Goal: Information Seeking & Learning: Learn about a topic

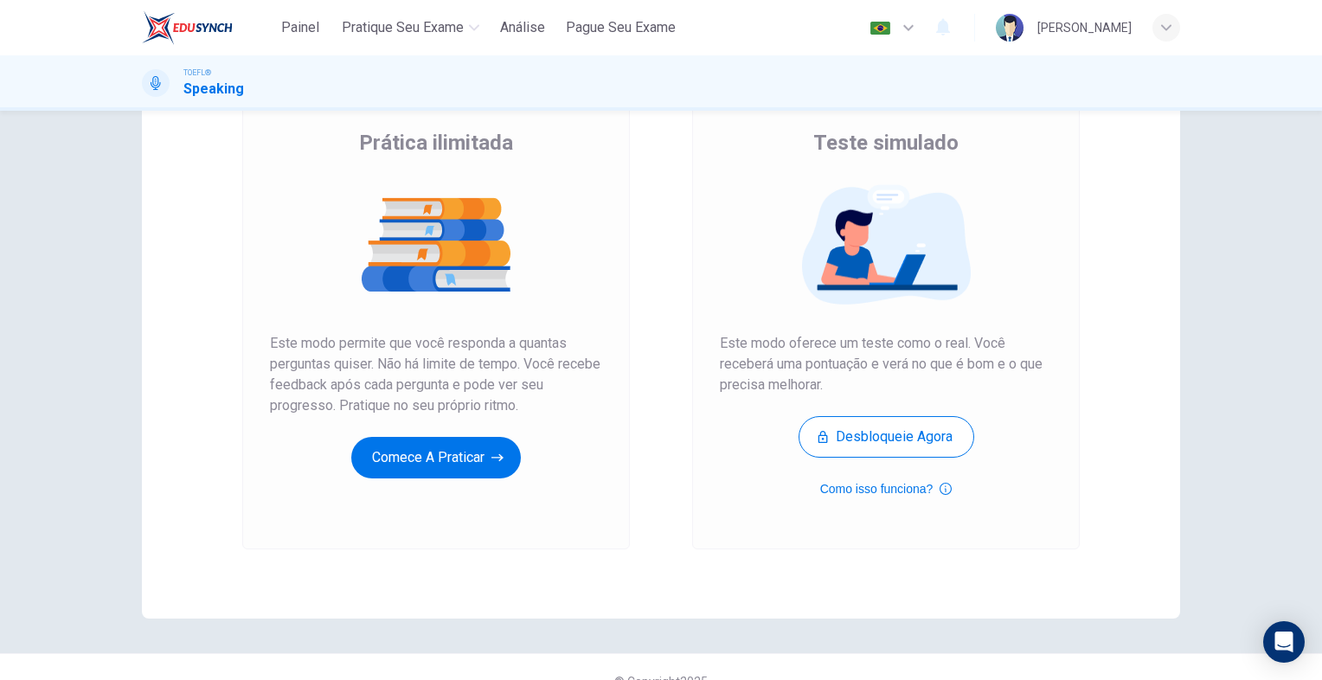
scroll to position [133, 0]
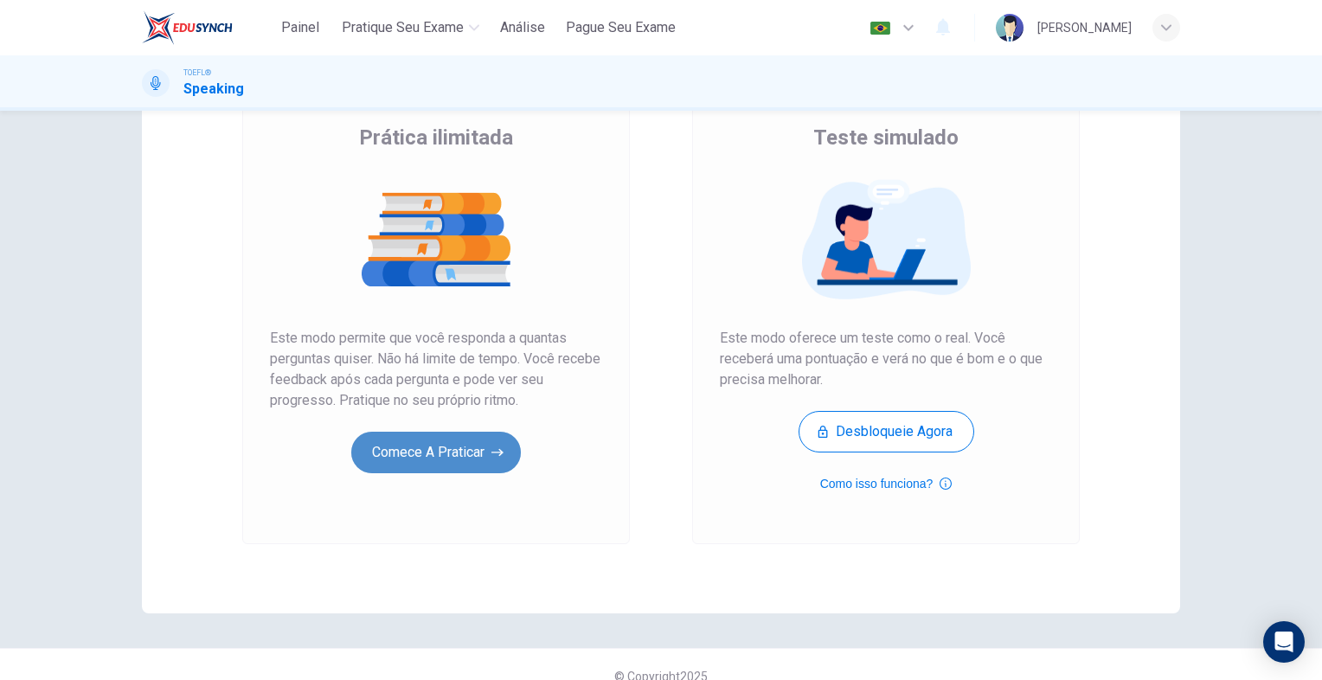
click at [487, 460] on button "Comece a praticar" at bounding box center [436, 453] width 170 height 42
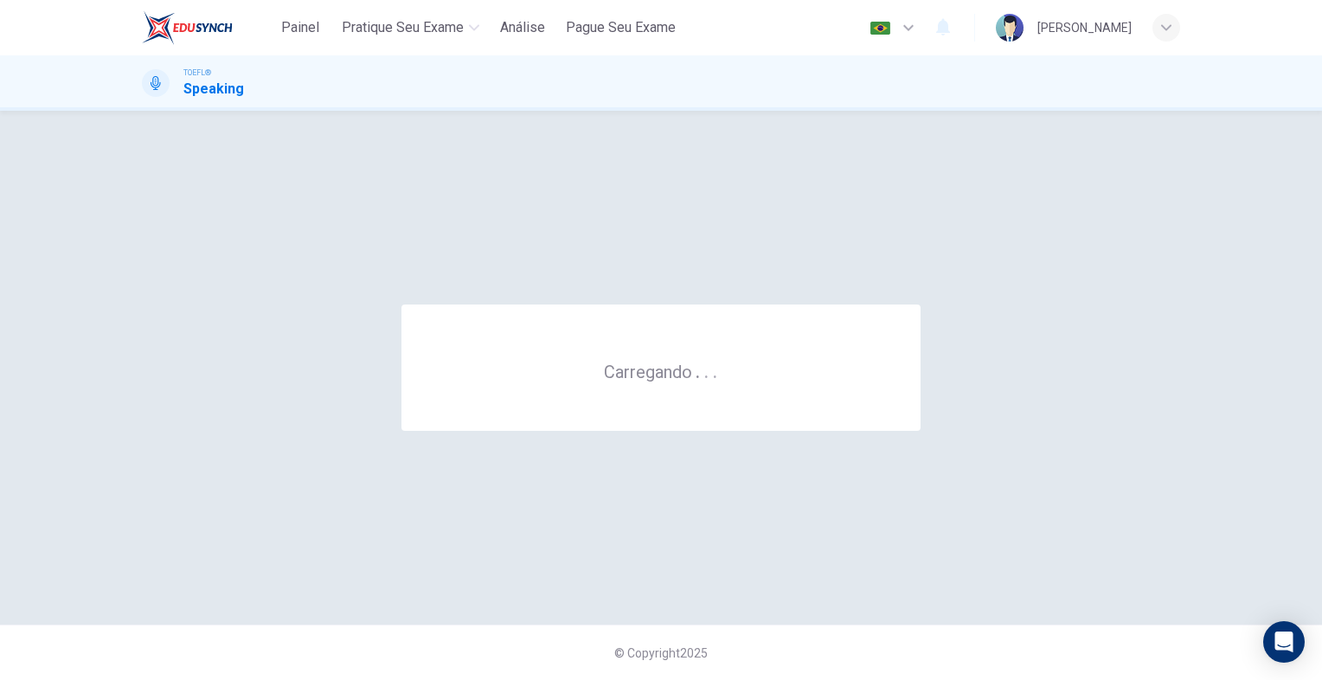
scroll to position [0, 0]
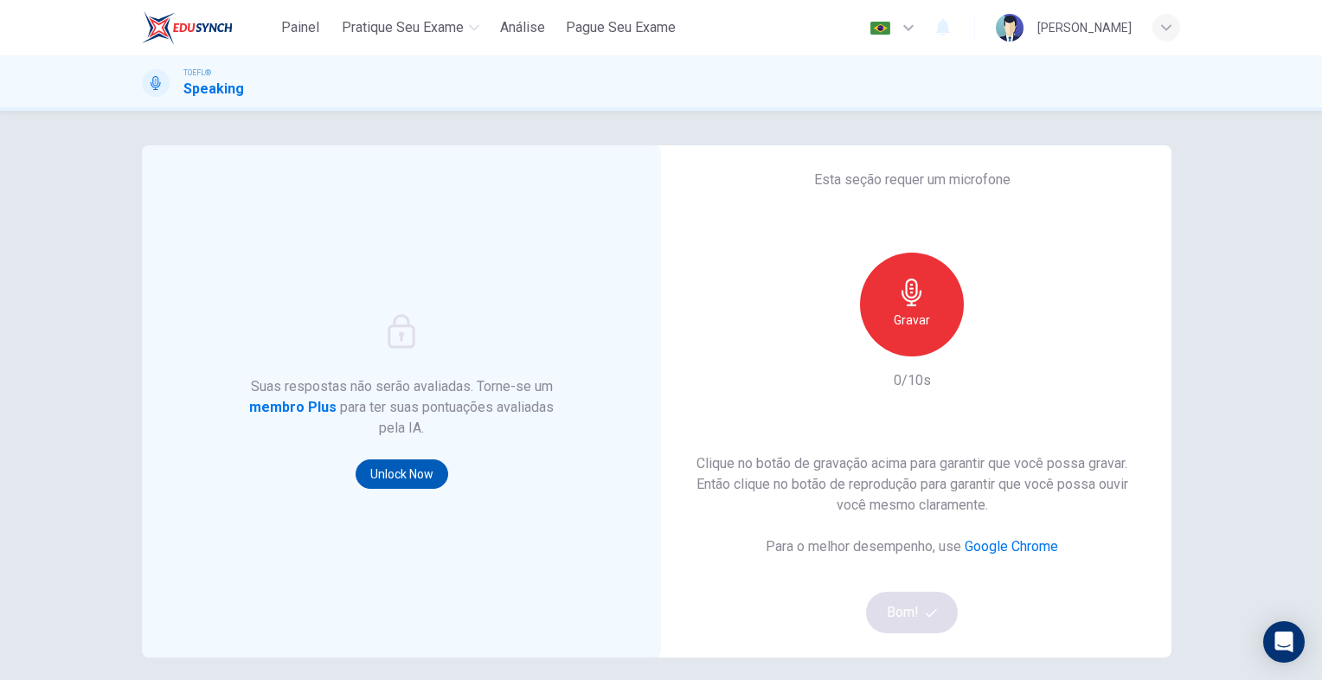
click at [406, 482] on button "Unlock Now" at bounding box center [402, 474] width 93 height 29
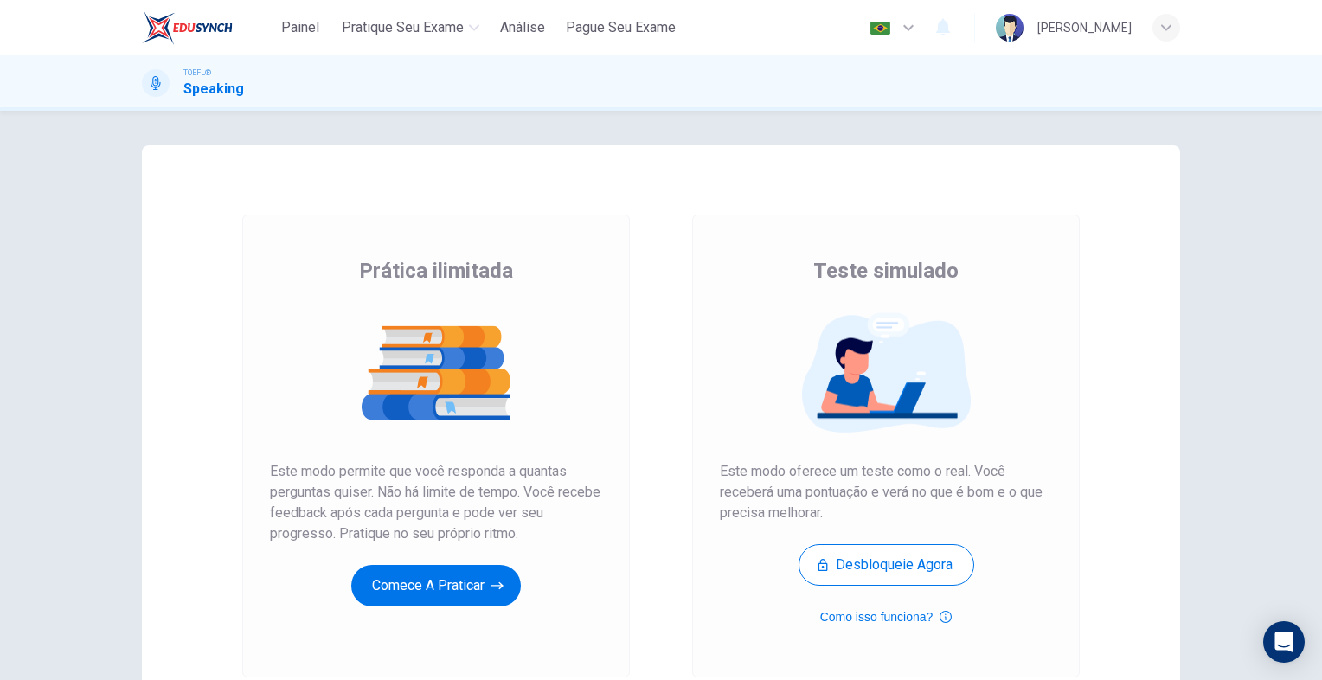
scroll to position [157, 0]
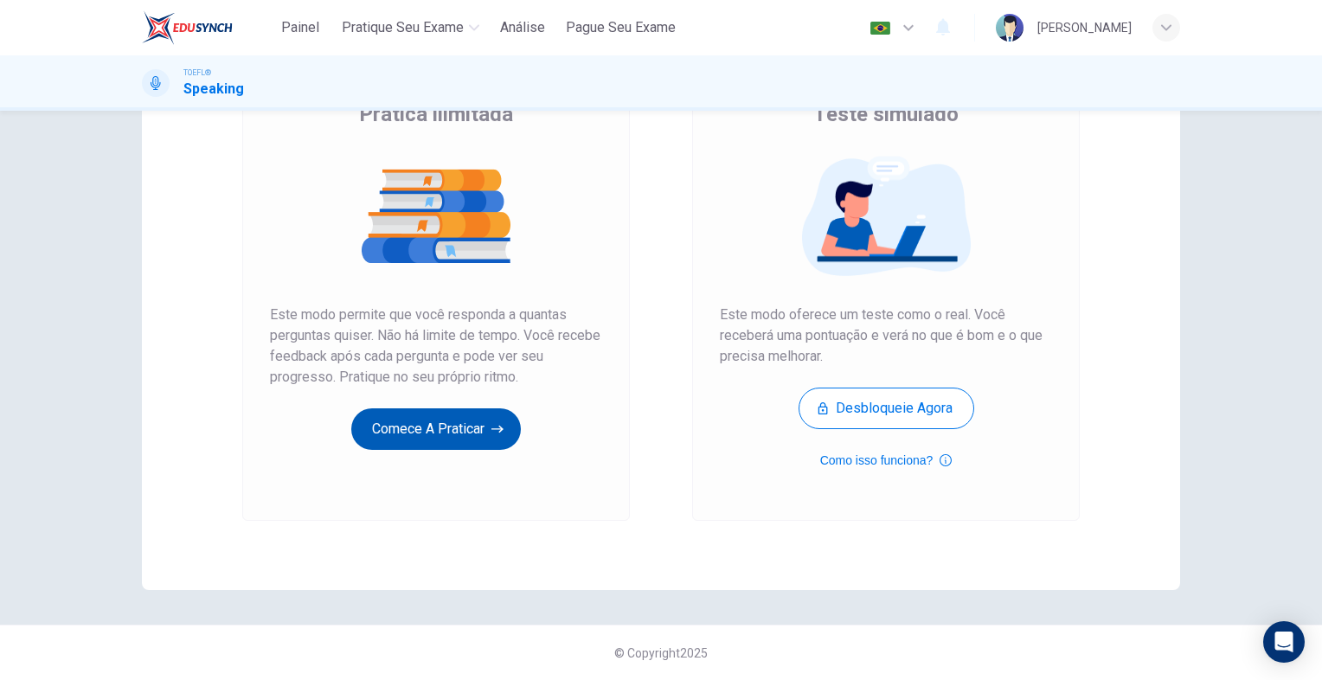
click at [411, 442] on button "Comece a praticar" at bounding box center [436, 429] width 170 height 42
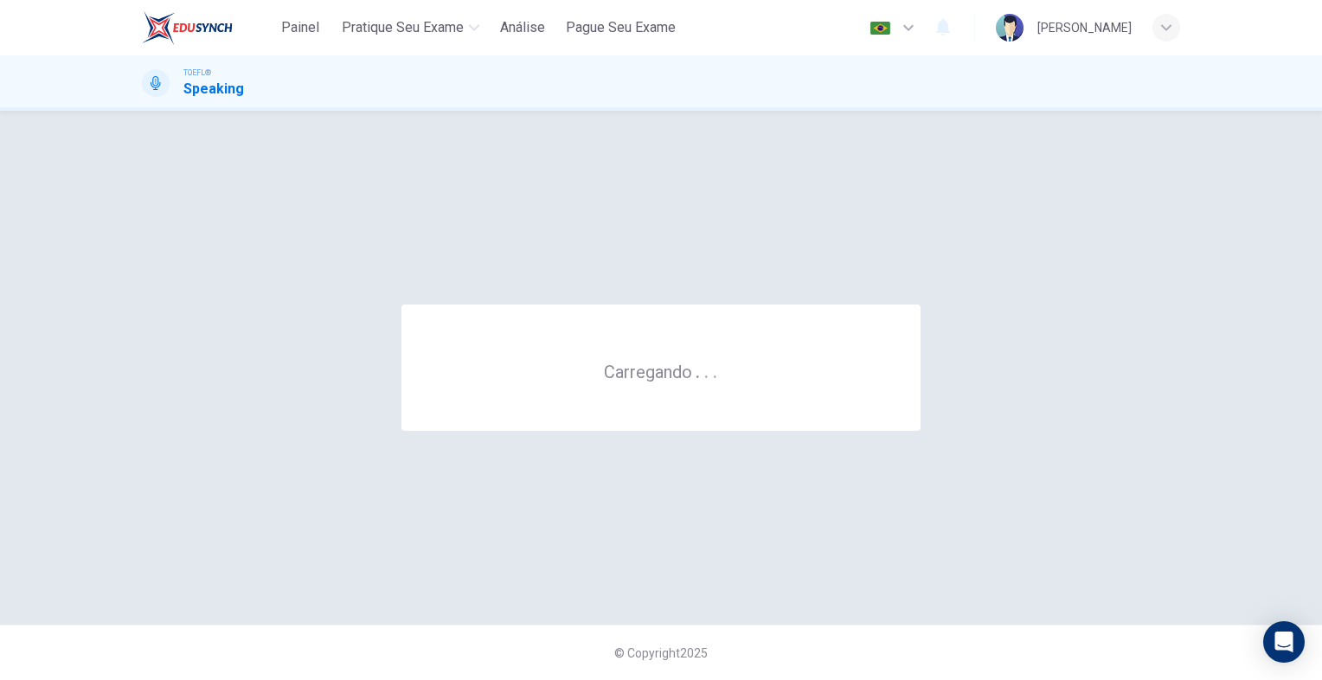
scroll to position [0, 0]
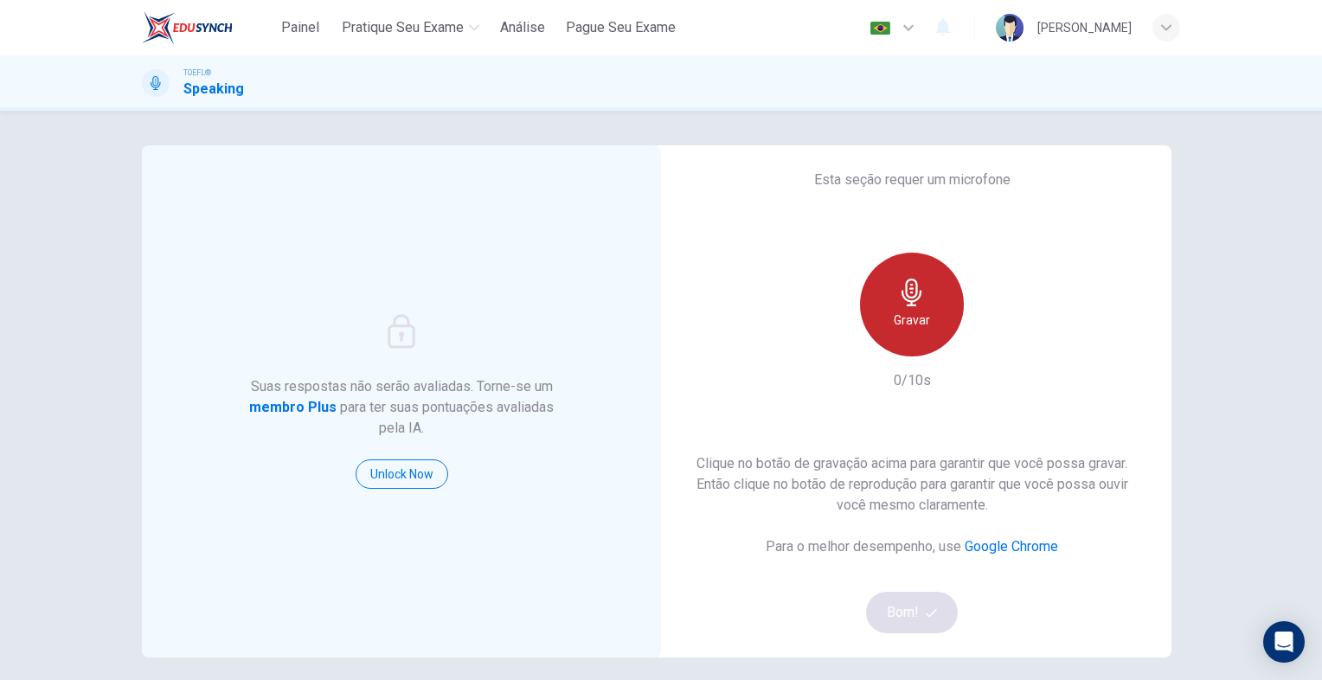
click at [922, 323] on h6 "Gravar" at bounding box center [912, 320] width 36 height 21
click at [904, 297] on icon "button" at bounding box center [912, 293] width 20 height 28
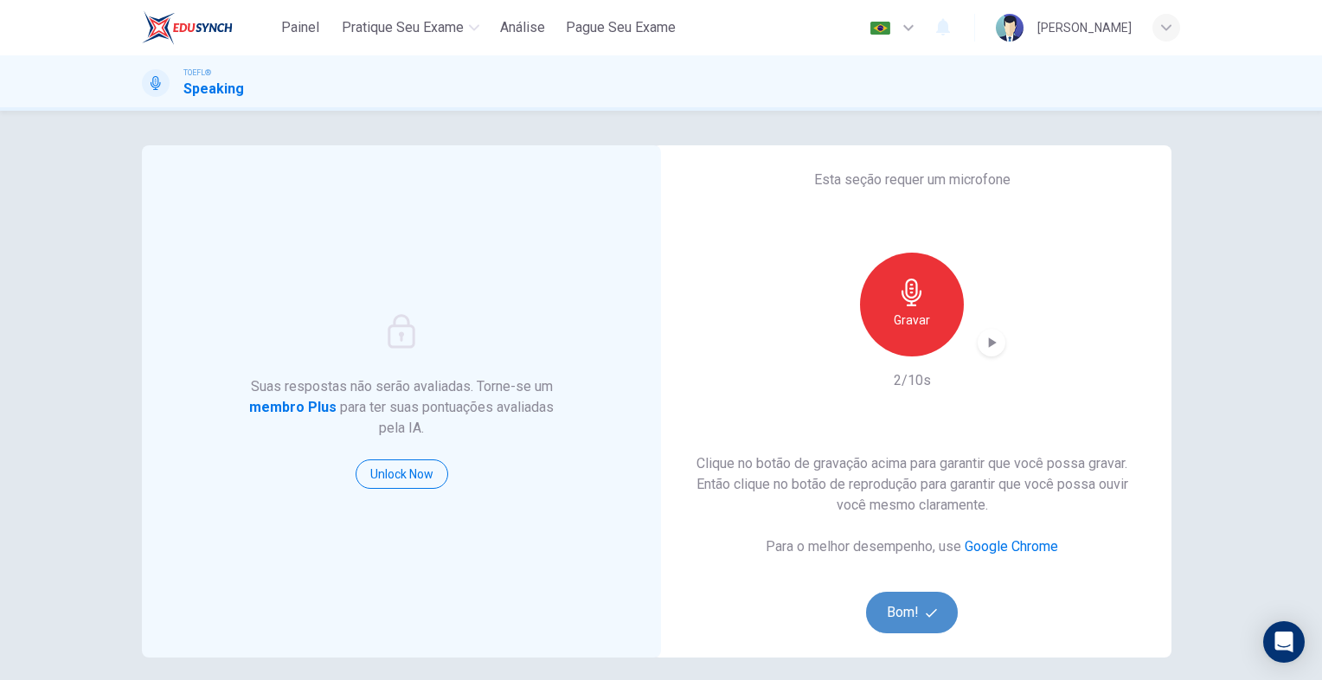
click at [907, 614] on button "Bom!" at bounding box center [912, 613] width 93 height 42
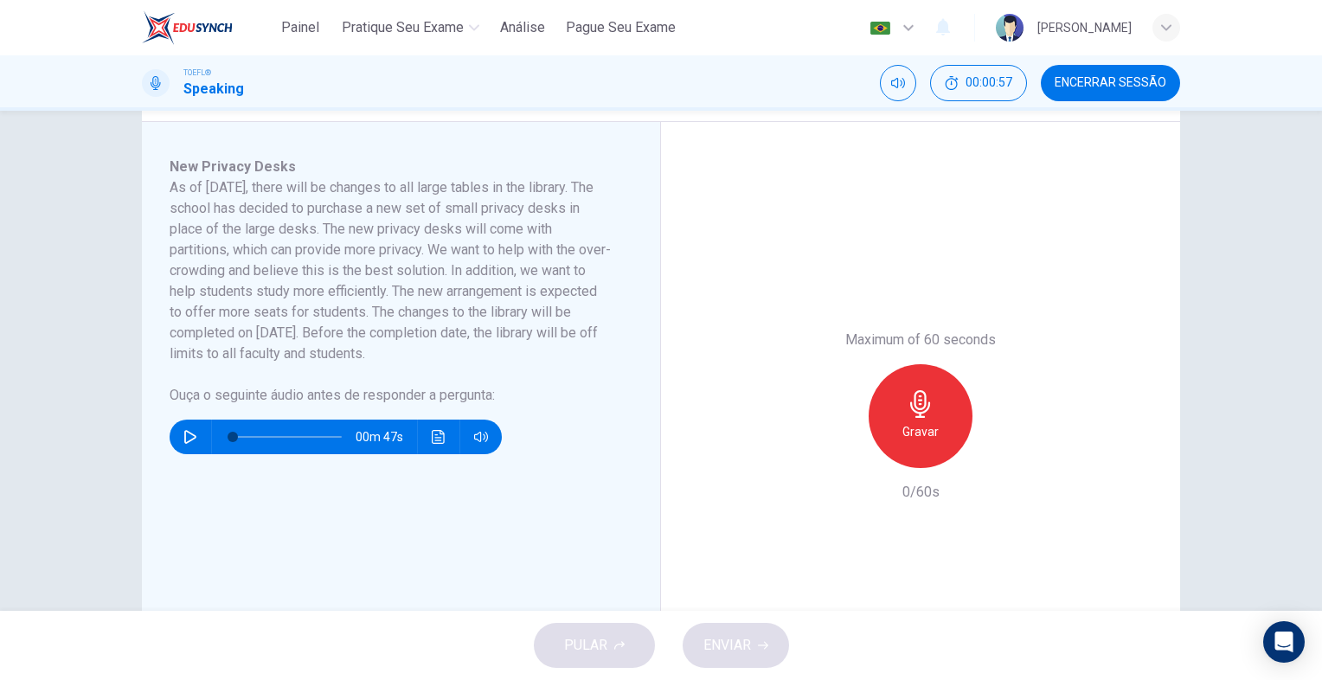
scroll to position [232, 0]
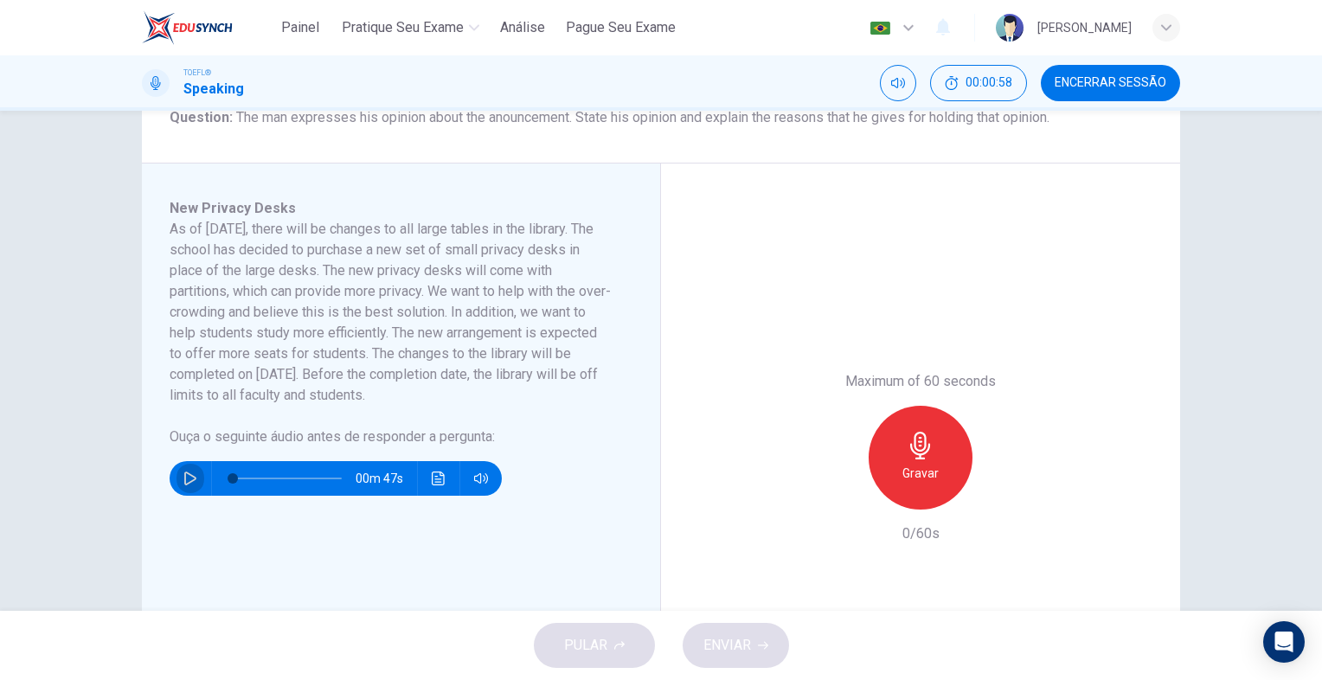
click at [183, 478] on icon "button" at bounding box center [190, 479] width 14 height 14
click at [185, 480] on icon "button" at bounding box center [190, 479] width 14 height 14
click at [592, 315] on h6 "As of [DATE], there will be changes to all large tables in the library. The sch…" at bounding box center [391, 312] width 442 height 187
click at [184, 489] on button "button" at bounding box center [191, 478] width 28 height 35
type input "0"
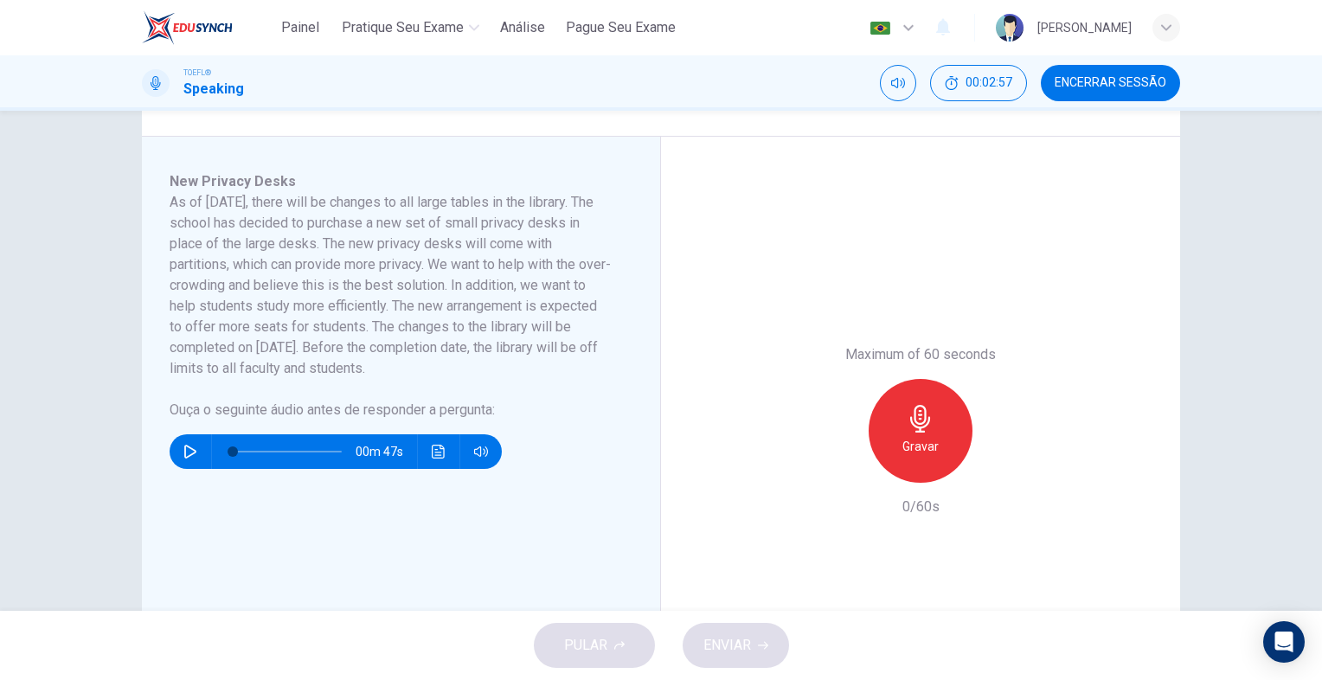
scroll to position [257, 0]
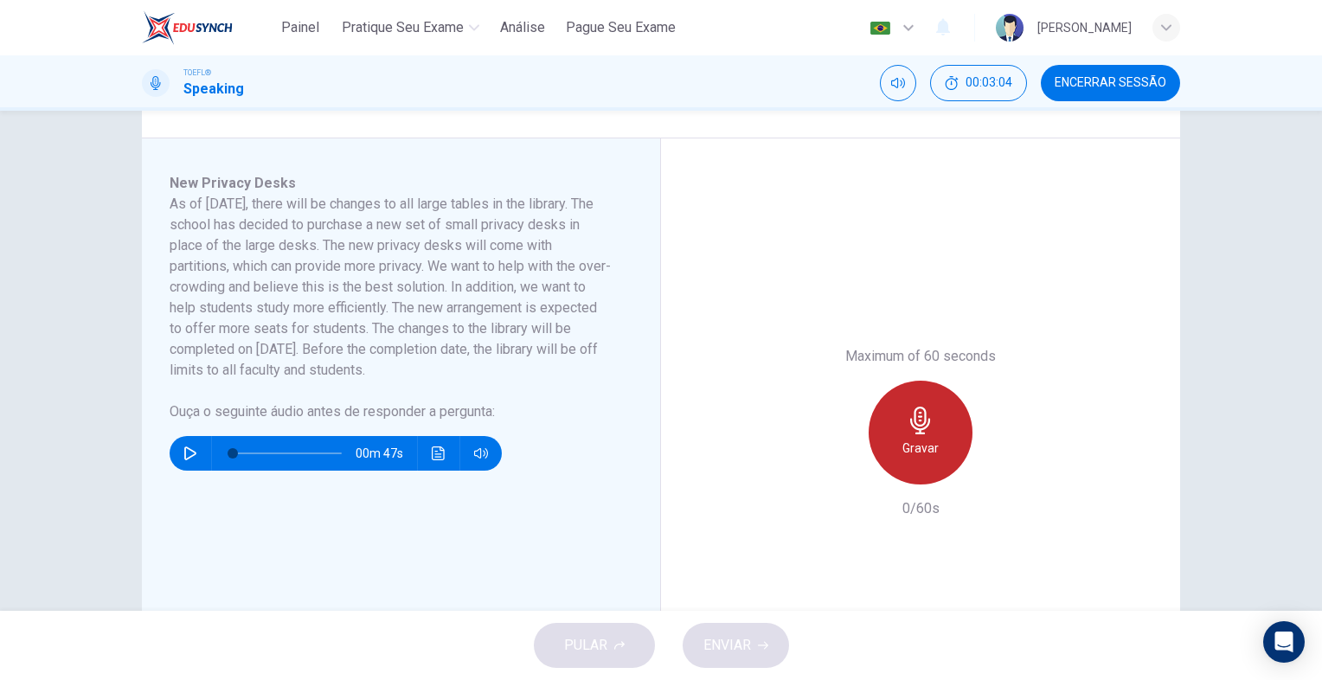
click at [937, 414] on div "Gravar" at bounding box center [921, 433] width 104 height 104
click at [937, 414] on div "Parar" at bounding box center [921, 433] width 104 height 104
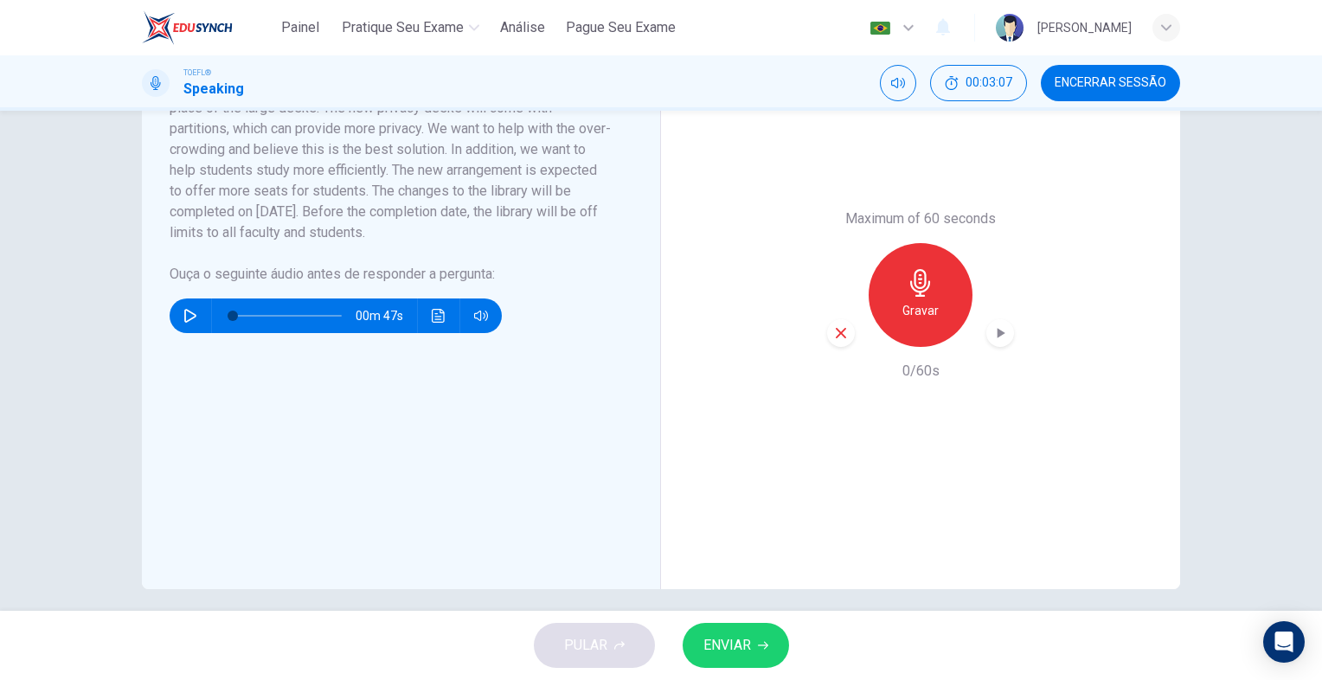
scroll to position [408, 0]
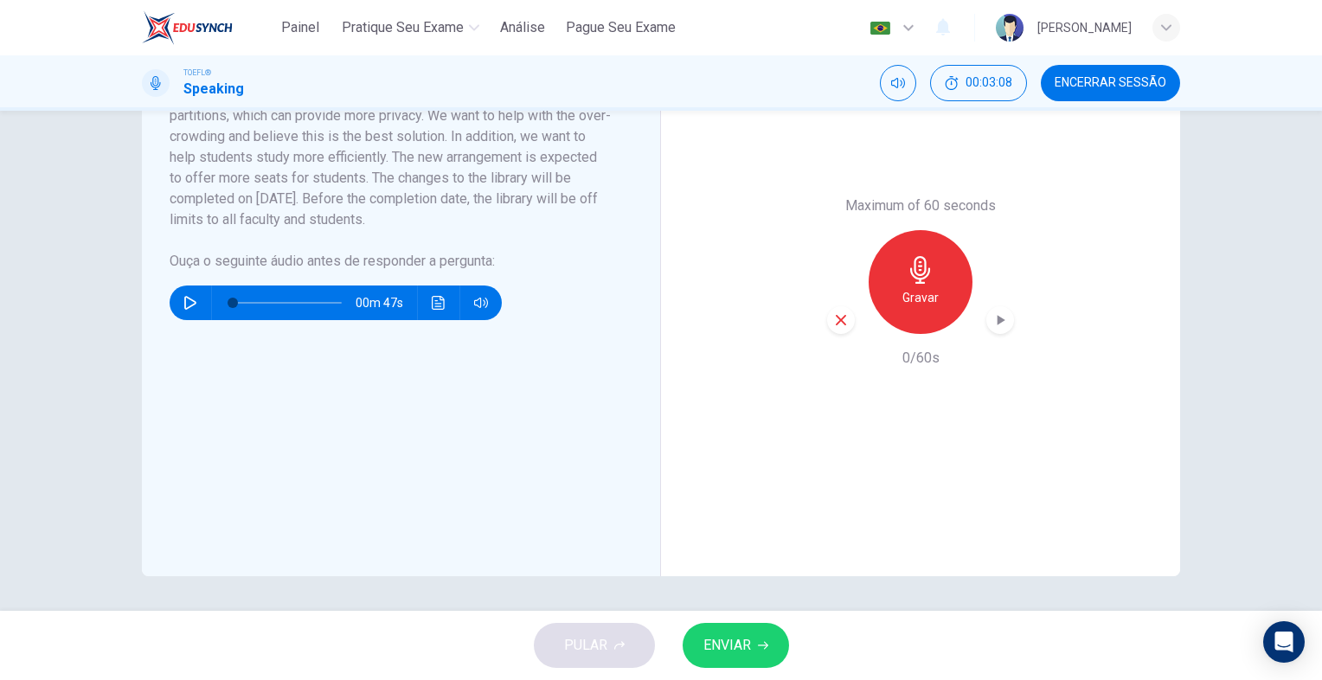
click at [736, 649] on span "ENVIAR" at bounding box center [728, 645] width 48 height 24
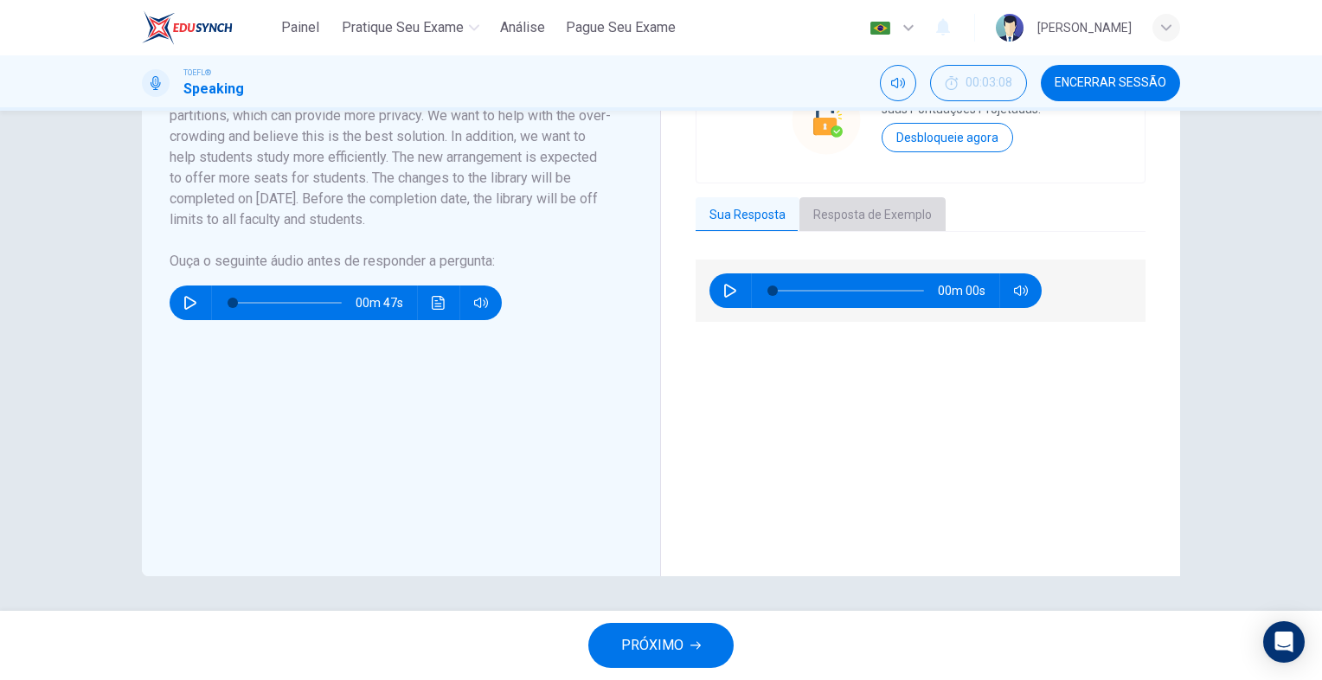
click at [865, 216] on button "Resposta de Exemplo" at bounding box center [873, 215] width 146 height 36
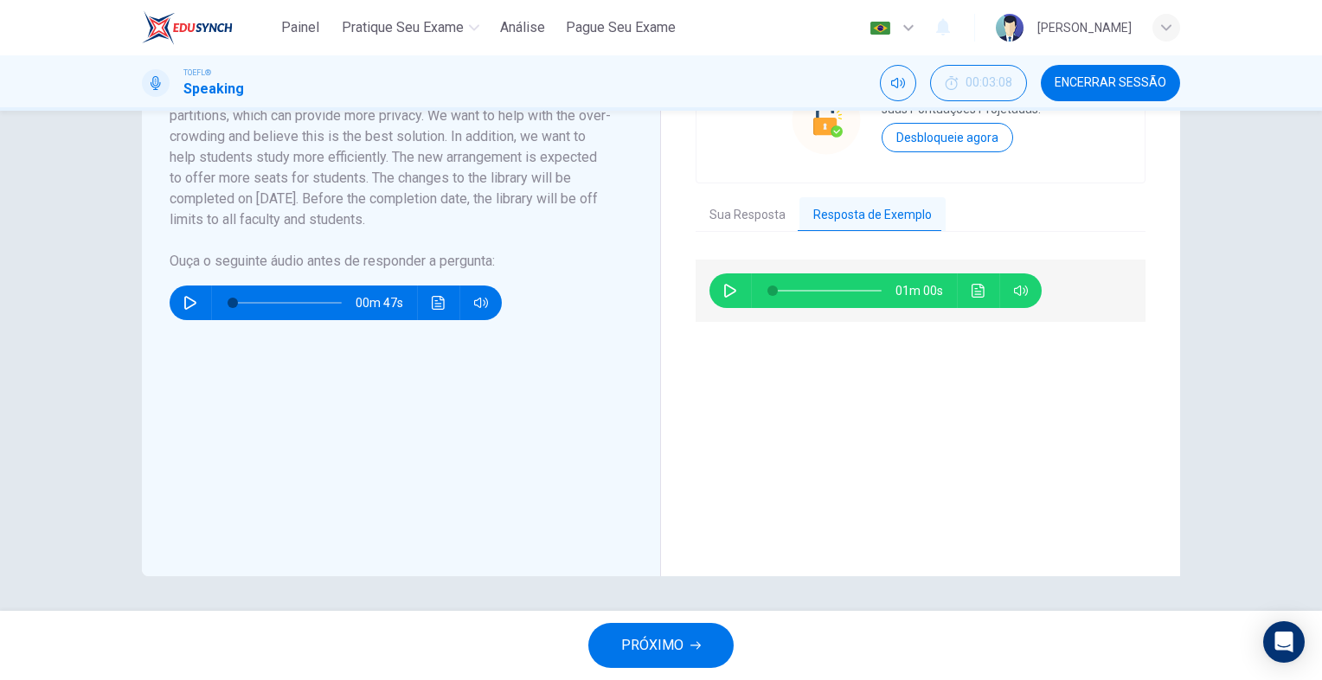
click at [727, 294] on icon "button" at bounding box center [730, 291] width 14 height 14
click at [773, 293] on span at bounding box center [778, 291] width 10 height 10
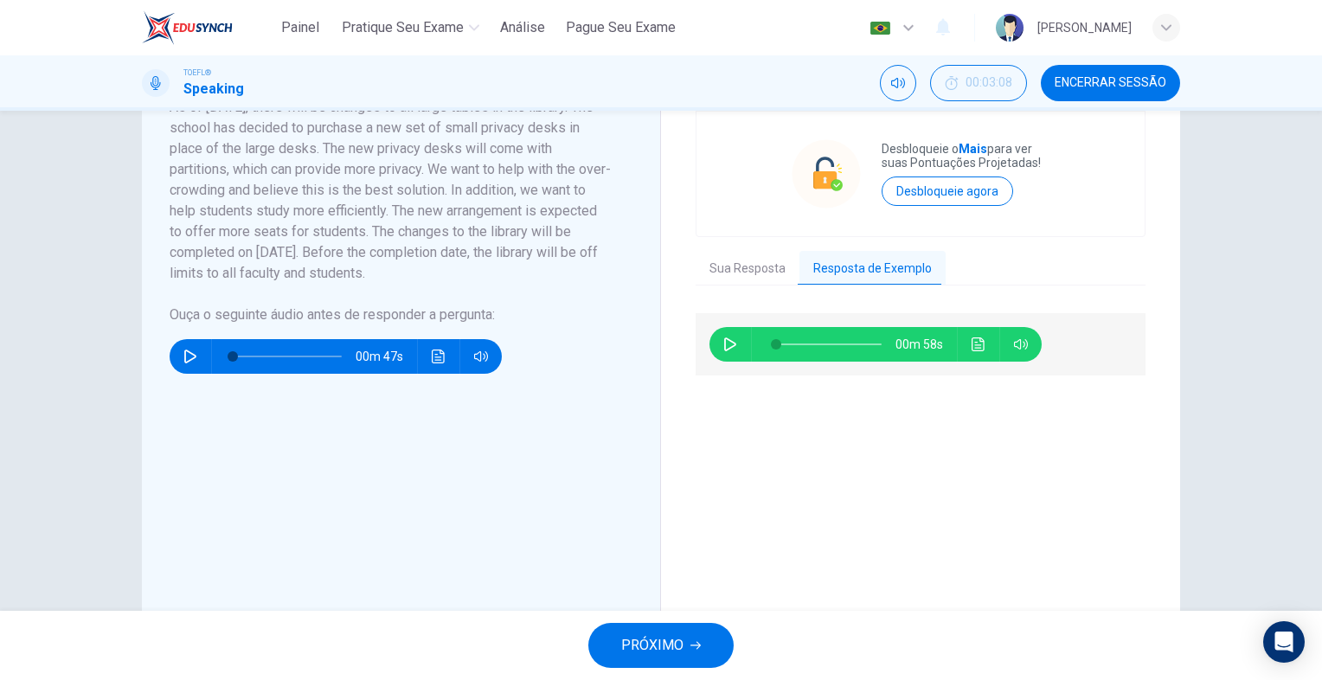
scroll to position [347, 0]
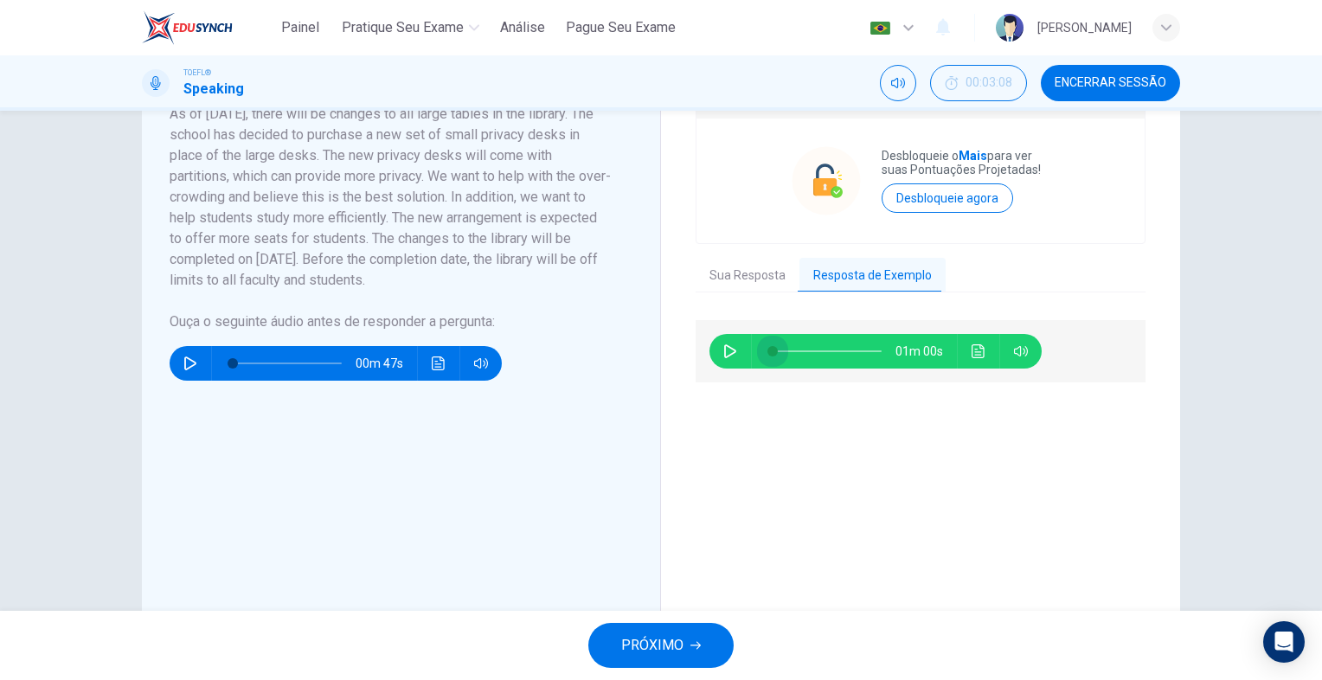
drag, startPoint x: 768, startPoint y: 354, endPoint x: 750, endPoint y: 357, distance: 18.5
click at [752, 357] on div at bounding box center [824, 351] width 144 height 35
click at [721, 357] on button "button" at bounding box center [731, 351] width 28 height 35
click at [723, 356] on icon "button" at bounding box center [730, 351] width 14 height 14
type input "23"
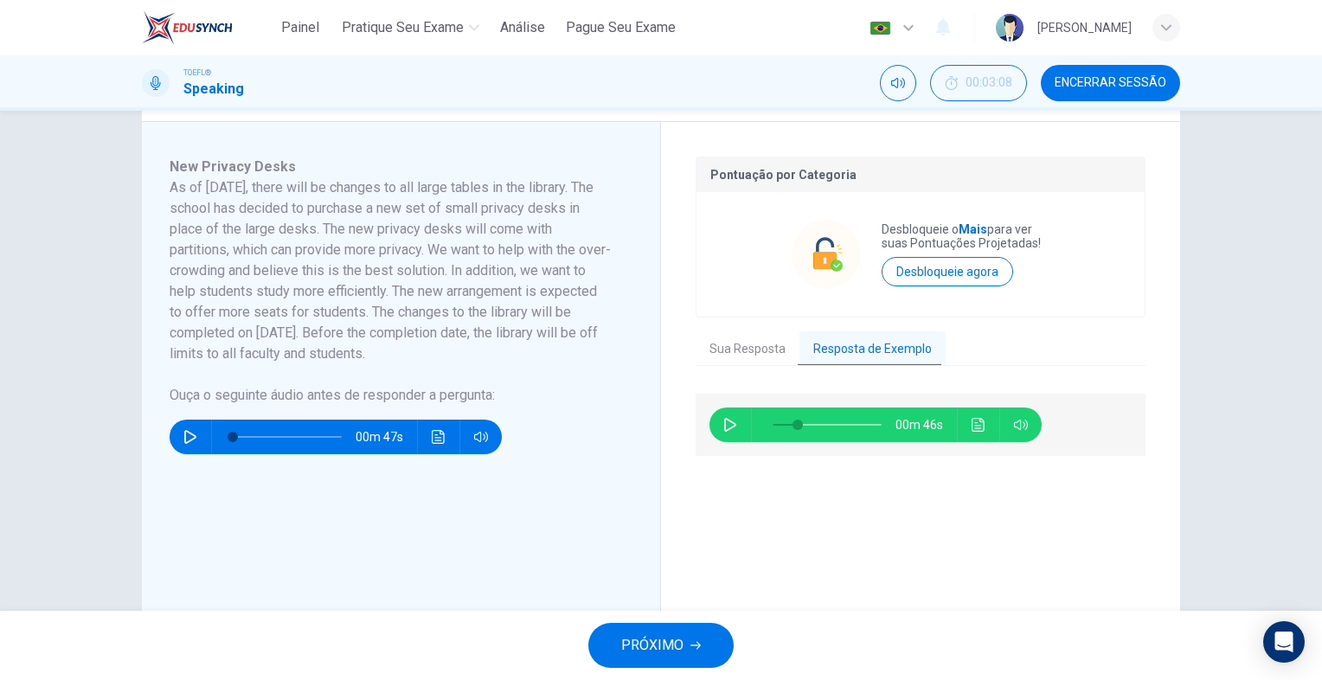
scroll to position [242, 0]
